Goal: Find specific page/section: Find specific page/section

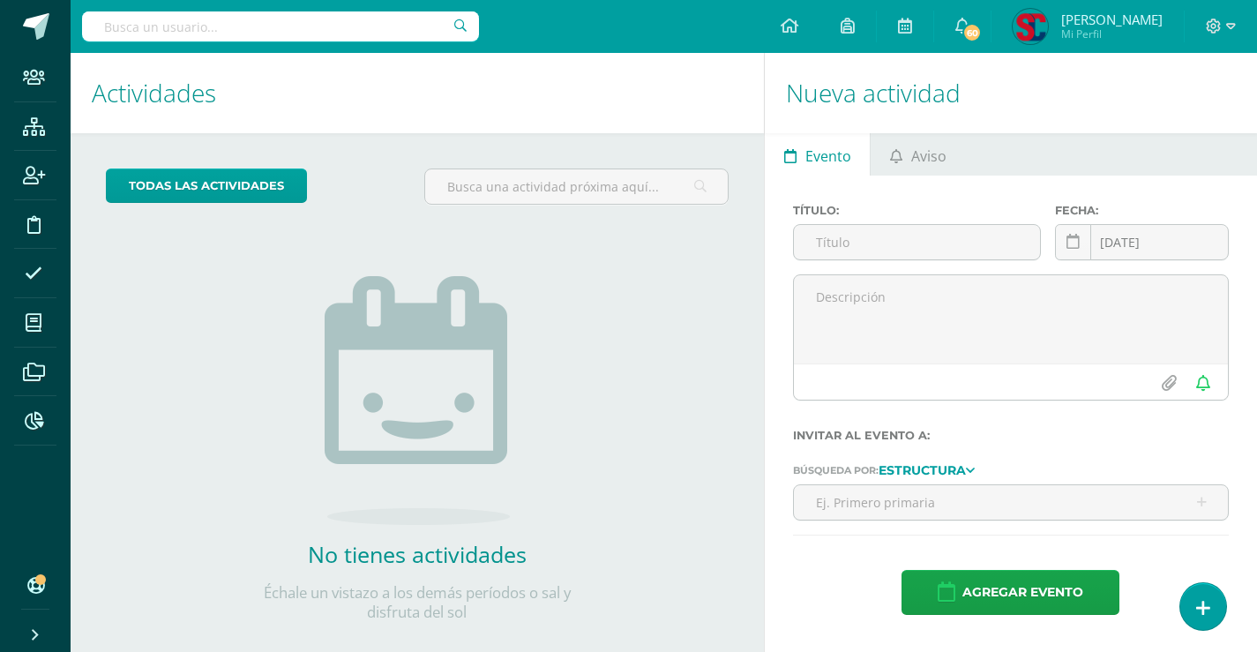
click at [200, 22] on input "text" at bounding box center [280, 26] width 397 height 30
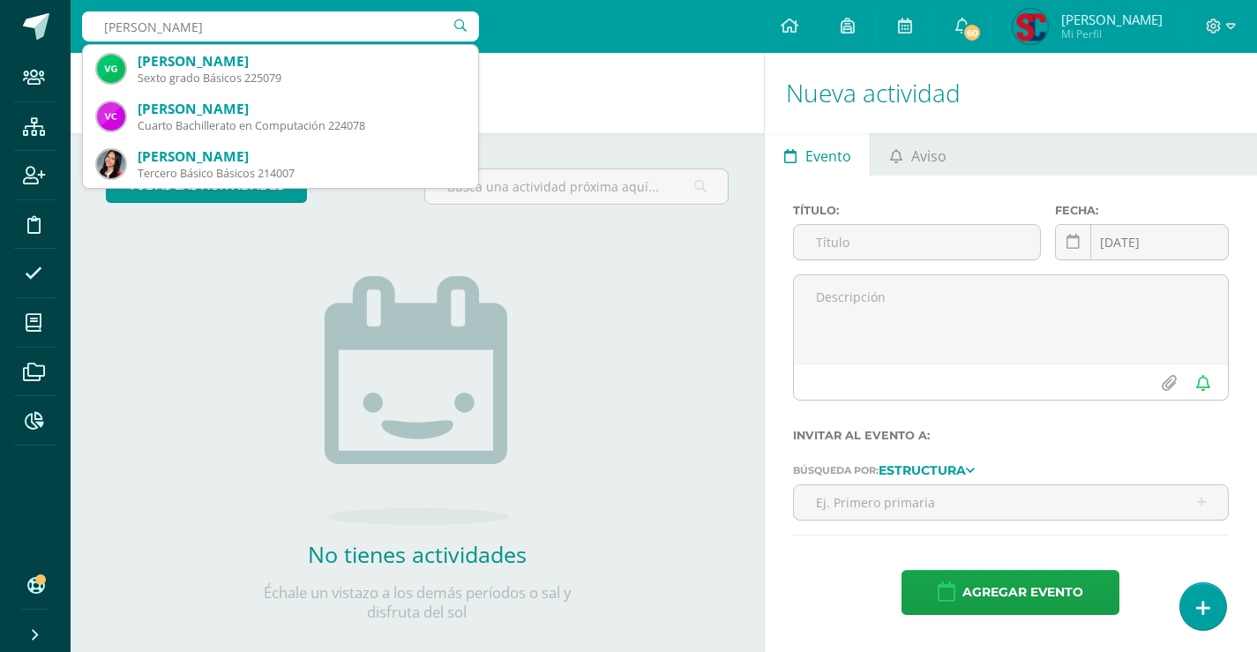
type input "[PERSON_NAME]"
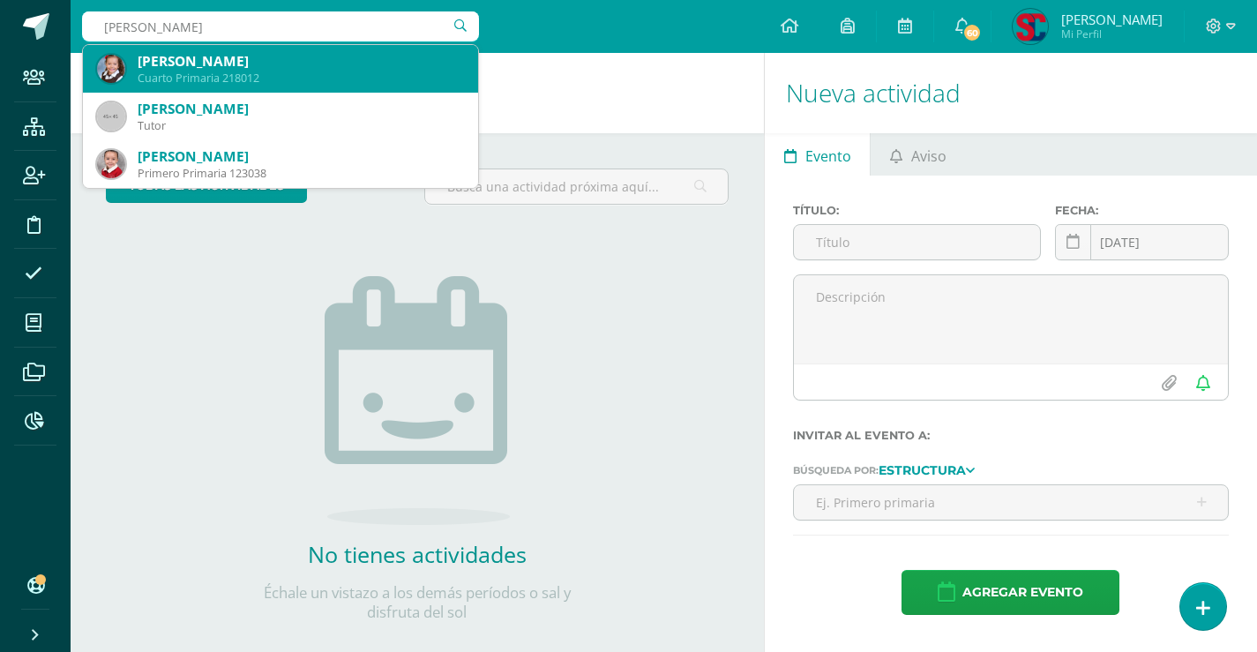
click at [280, 71] on div "Cuarto Primaria 218012" at bounding box center [301, 78] width 326 height 15
